Goal: Use online tool/utility: Utilize a website feature to perform a specific function

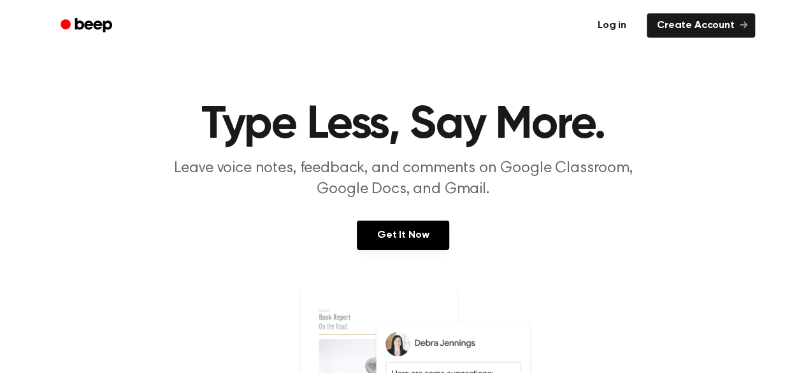
click at [638, 31] on link "Log in" at bounding box center [612, 25] width 54 height 29
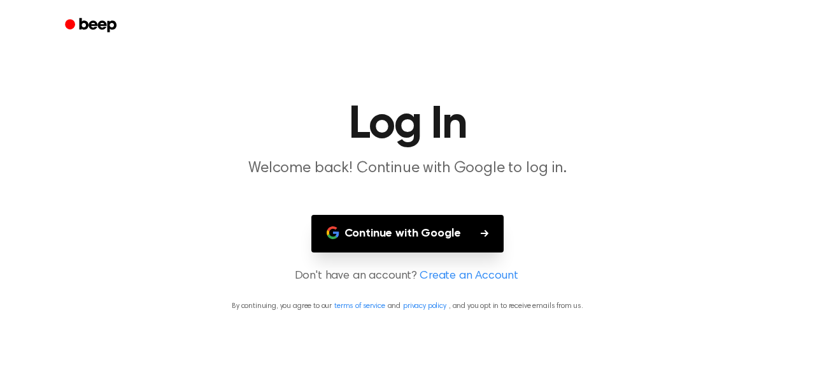
click at [416, 238] on button "Continue with Google" at bounding box center [407, 234] width 193 height 38
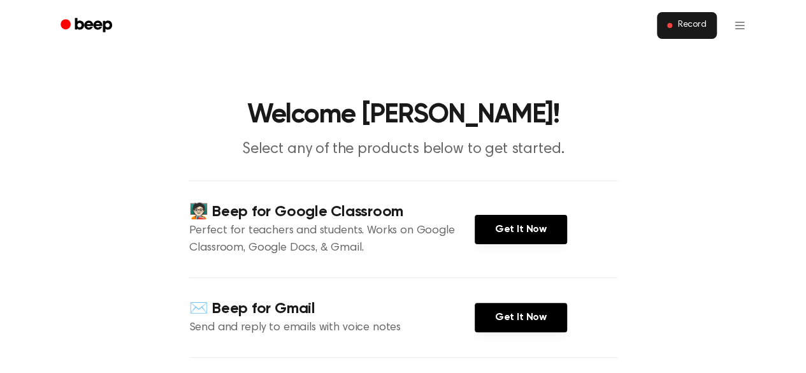
click at [690, 15] on button "Record" at bounding box center [686, 25] width 59 height 27
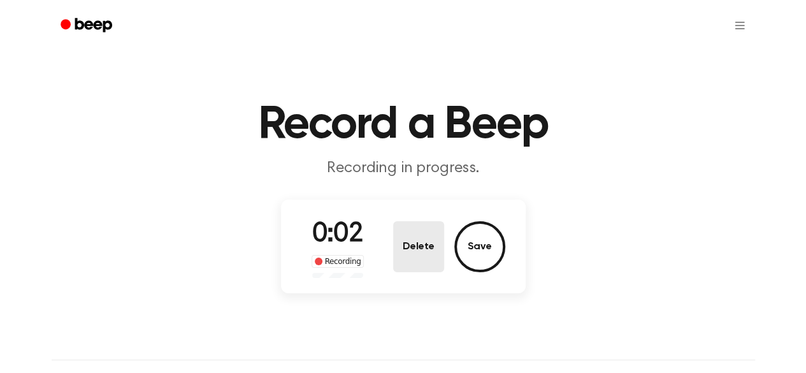
click at [411, 254] on button "Delete" at bounding box center [418, 246] width 51 height 51
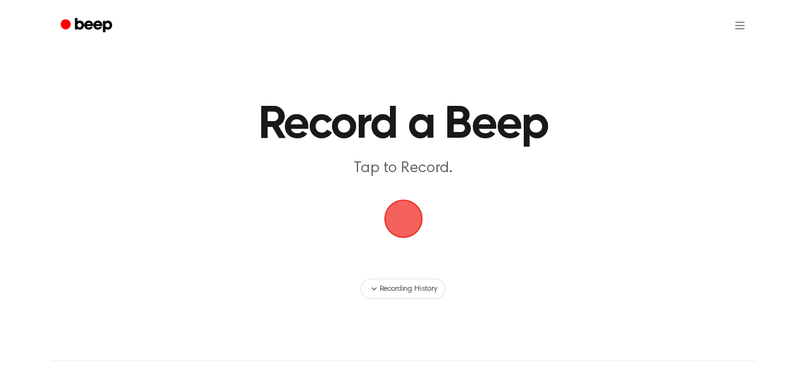
click at [406, 224] on span "button" at bounding box center [402, 218] width 43 height 43
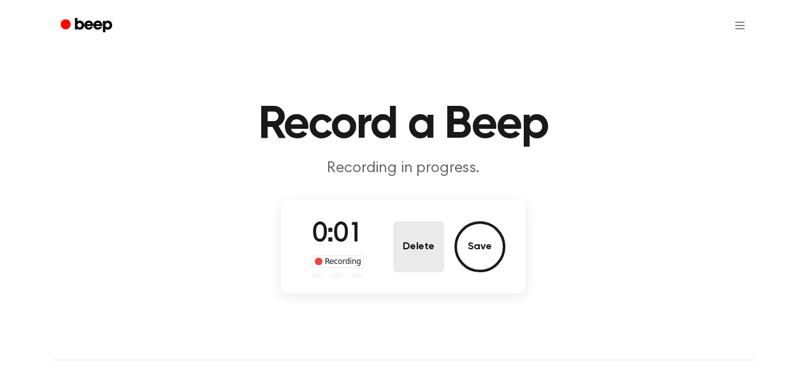
click at [419, 259] on button "Delete" at bounding box center [418, 246] width 51 height 51
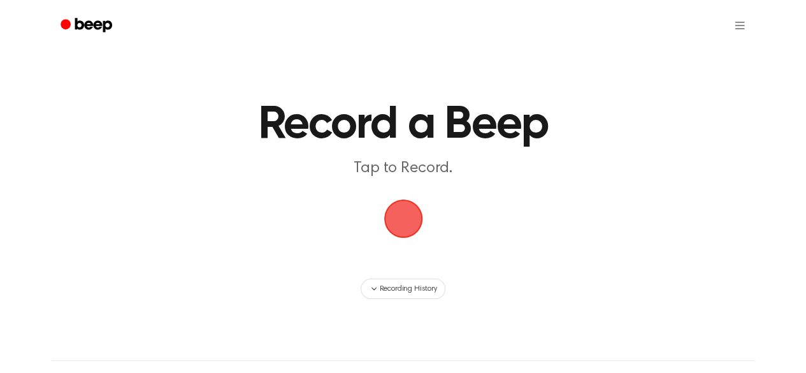
click at [410, 208] on span "button" at bounding box center [403, 218] width 58 height 58
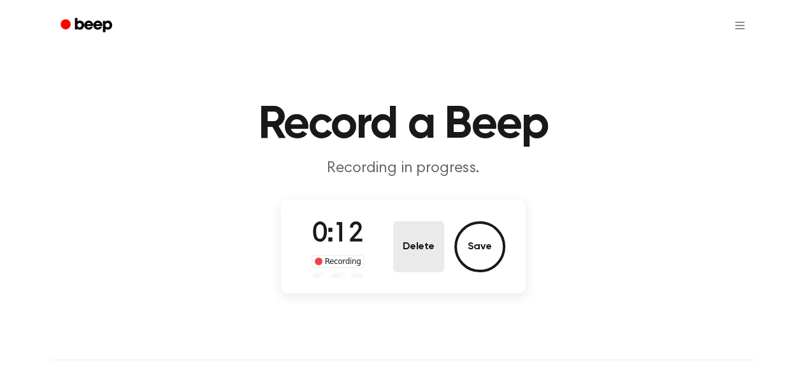
click at [422, 245] on button "Delete" at bounding box center [418, 246] width 51 height 51
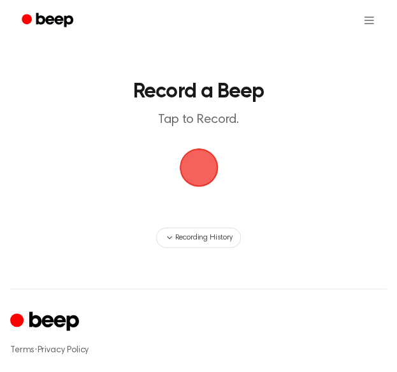
click at [200, 169] on span "button" at bounding box center [198, 167] width 41 height 41
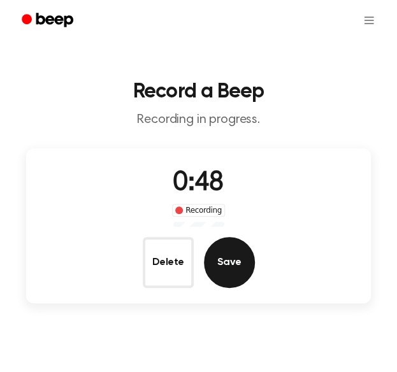
click at [227, 254] on button "Save" at bounding box center [229, 262] width 51 height 51
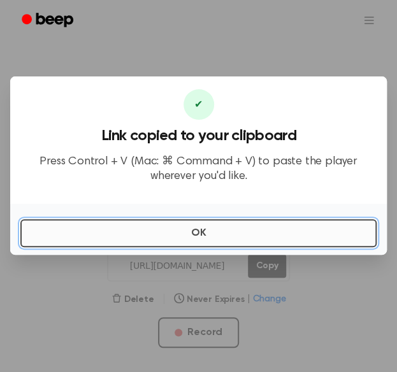
click at [231, 234] on button "OK" at bounding box center [198, 233] width 356 height 28
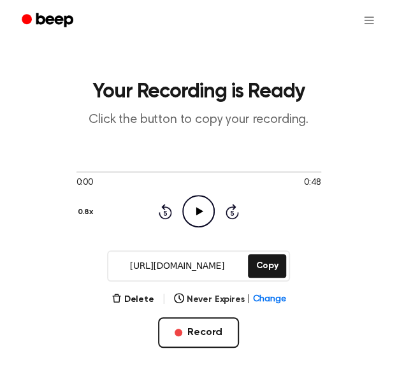
drag, startPoint x: 122, startPoint y: 264, endPoint x: 246, endPoint y: 266, distance: 123.6
click at [245, 266] on input "https://beep.audio/ytZ4PyC" at bounding box center [176, 266] width 137 height 29
click at [199, 207] on icon "Play Audio" at bounding box center [198, 211] width 32 height 32
drag, startPoint x: 232, startPoint y: 266, endPoint x: 94, endPoint y: 269, distance: 137.6
click at [94, 269] on div "https://beep.audio/ytZ4PyC Copy" at bounding box center [198, 265] width 376 height 31
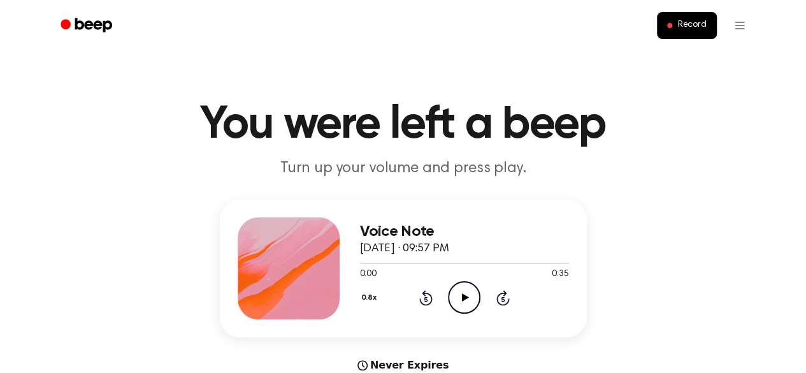
click at [469, 301] on icon "Play Audio" at bounding box center [464, 297] width 32 height 32
click at [470, 298] on icon "Pause Audio" at bounding box center [464, 297] width 32 height 32
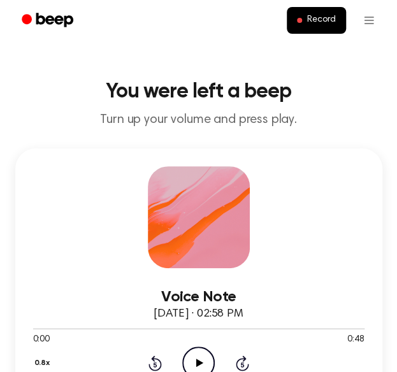
click at [197, 352] on icon "Play Audio" at bounding box center [198, 363] width 32 height 32
click at [194, 361] on icon "Pause Audio" at bounding box center [198, 363] width 32 height 32
